Goal: Information Seeking & Learning: Learn about a topic

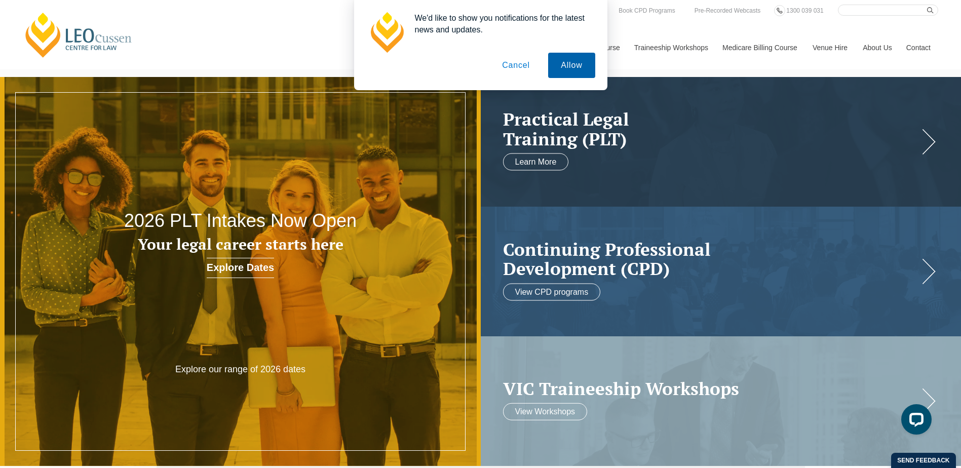
click at [583, 63] on button "Allow" at bounding box center [571, 65] width 47 height 25
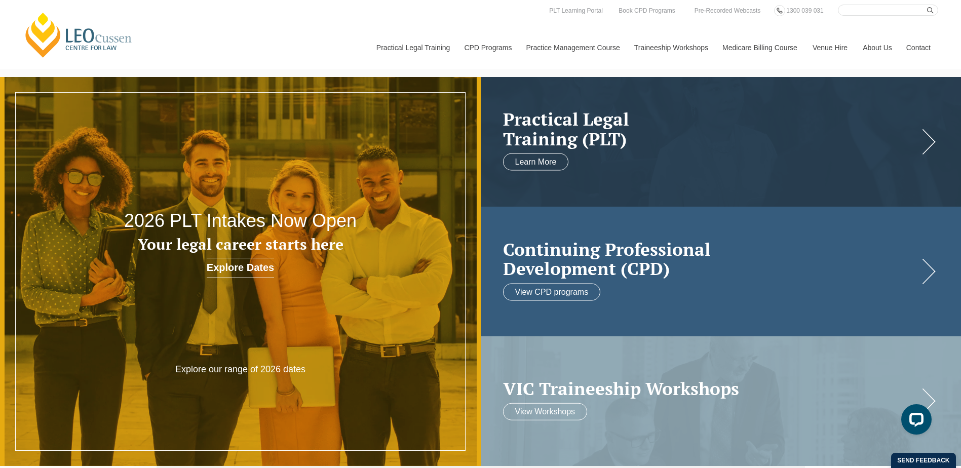
click at [579, 269] on h2 "Continuing Professional Development (CPD)" at bounding box center [711, 258] width 416 height 39
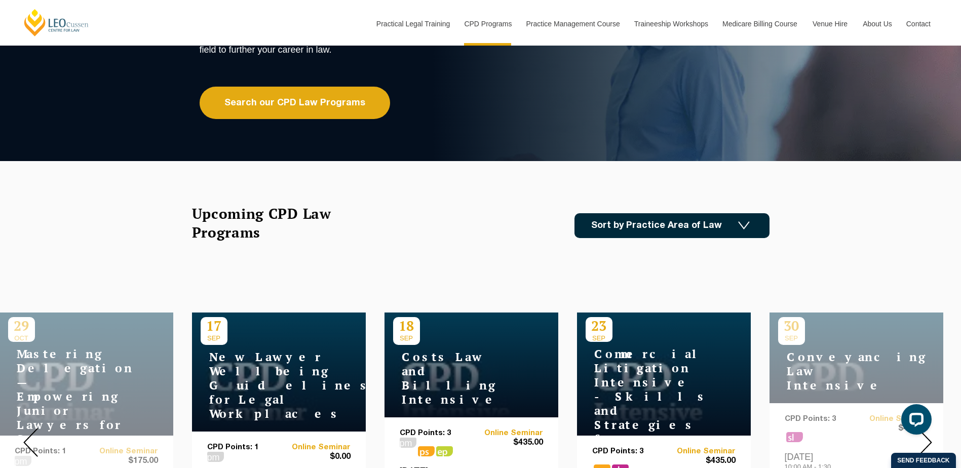
click at [262, 362] on h4 "New Lawyer Wellbeing Guidelines for Legal Workplaces" at bounding box center [264, 385] width 127 height 71
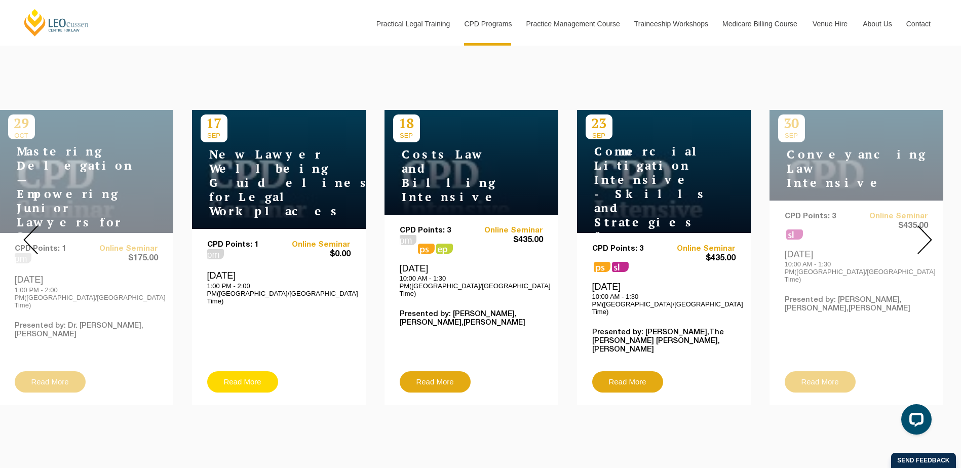
click at [238, 371] on link "Read More" at bounding box center [242, 381] width 71 height 21
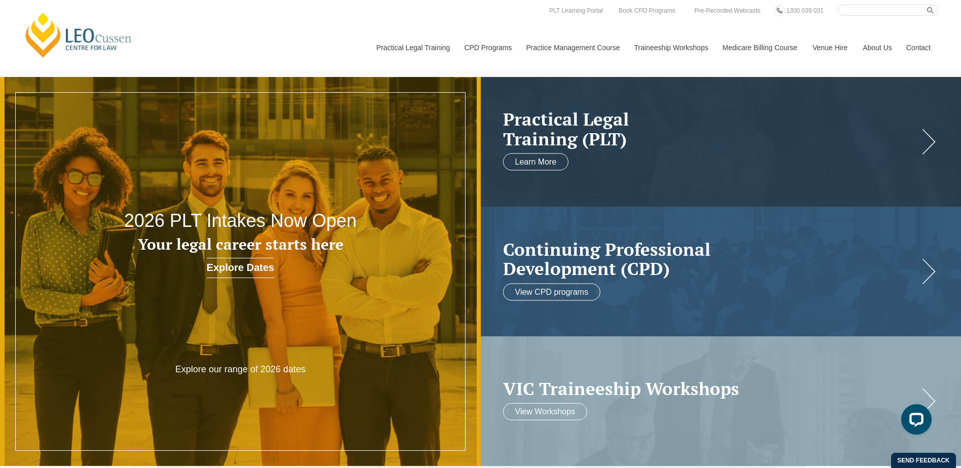
click at [924, 48] on link "Contact" at bounding box center [919, 48] width 40 height 44
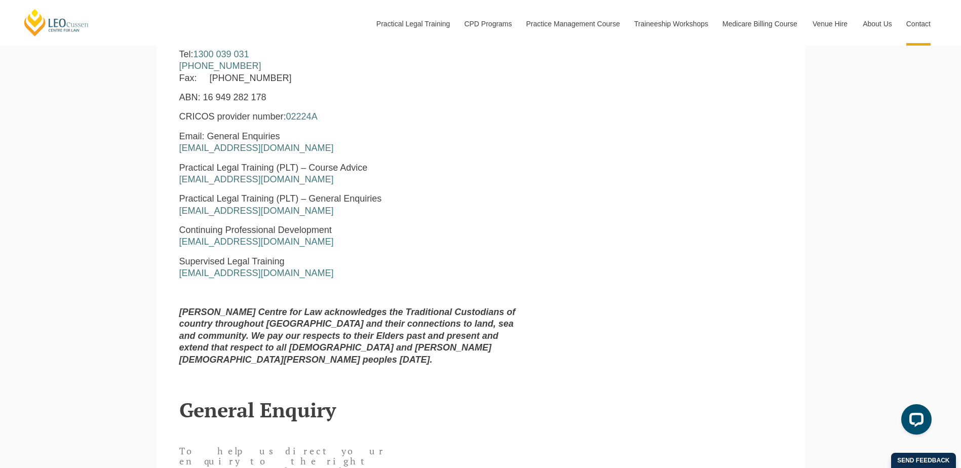
scroll to position [456, 0]
